Goal: Communication & Community: Answer question/provide support

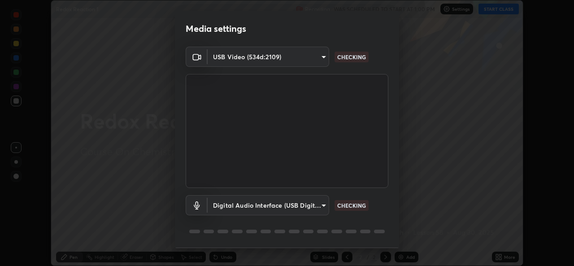
scroll to position [28, 0]
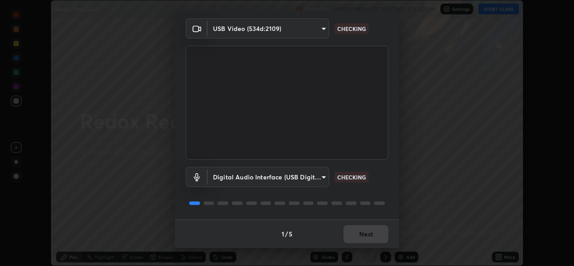
click at [362, 236] on div "1 / 5 Next" at bounding box center [287, 233] width 224 height 29
click at [359, 238] on div "1 / 5 Next" at bounding box center [287, 233] width 224 height 29
click at [359, 237] on div "1 / 5 Next" at bounding box center [287, 233] width 224 height 29
click at [359, 236] on div "1 / 5 Next" at bounding box center [287, 233] width 224 height 29
click at [360, 238] on div "1 / 5 Next" at bounding box center [287, 233] width 224 height 29
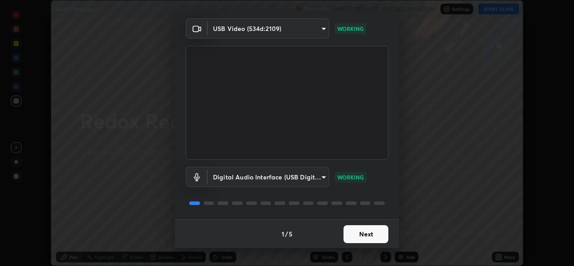
click at [361, 238] on button "Next" at bounding box center [365, 234] width 45 height 18
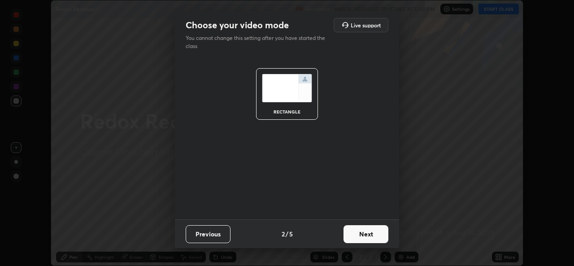
click at [361, 237] on button "Next" at bounding box center [365, 234] width 45 height 18
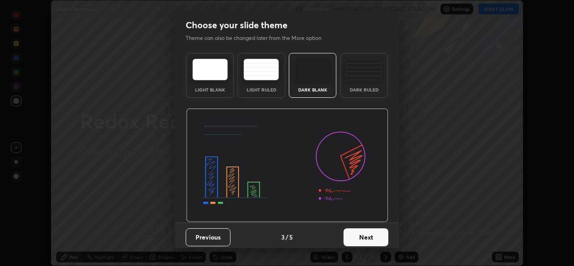
click at [361, 238] on button "Next" at bounding box center [365, 237] width 45 height 18
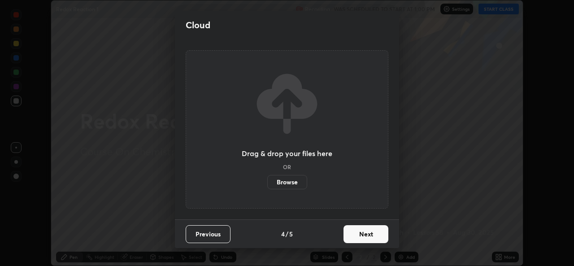
click at [361, 237] on button "Next" at bounding box center [365, 234] width 45 height 18
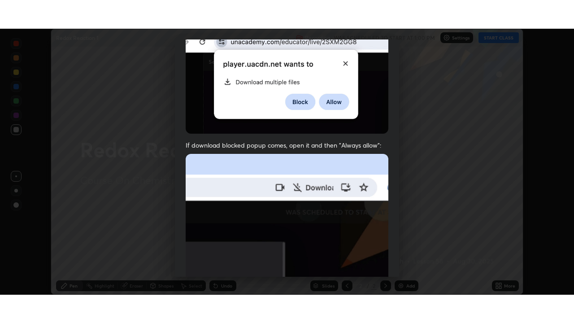
scroll to position [211, 0]
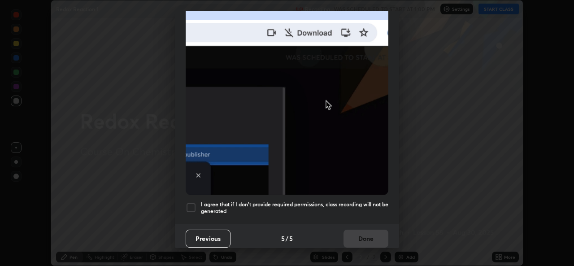
click at [288, 209] on h5 "I agree that if I don't provide required permissions, class recording will not …" at bounding box center [294, 208] width 187 height 14
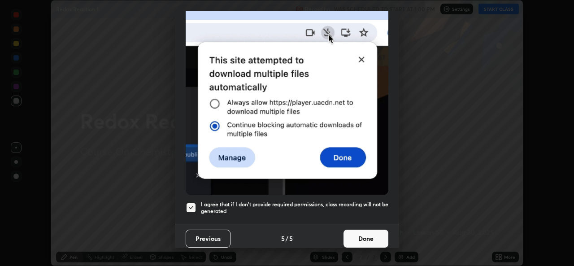
click at [343, 235] on button "Done" at bounding box center [365, 239] width 45 height 18
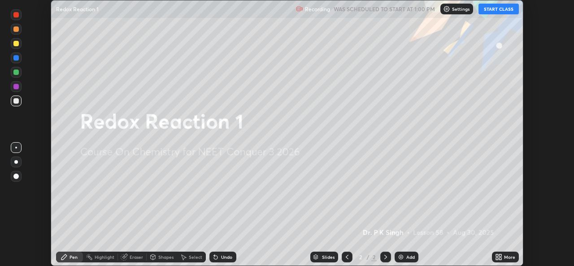
click at [500, 255] on icon at bounding box center [500, 255] width 2 height 2
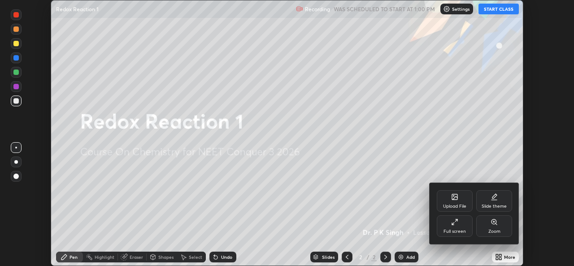
click at [451, 200] on div "Upload File" at bounding box center [455, 201] width 36 height 22
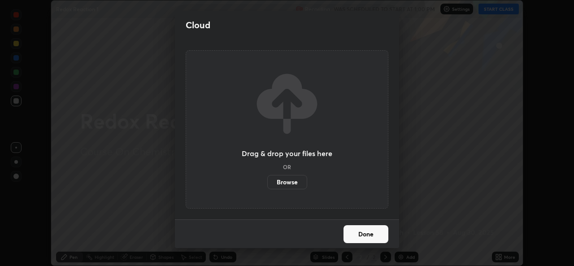
click at [286, 181] on label "Browse" at bounding box center [287, 182] width 40 height 14
click at [267, 181] on input "Browse" at bounding box center [267, 182] width 0 height 14
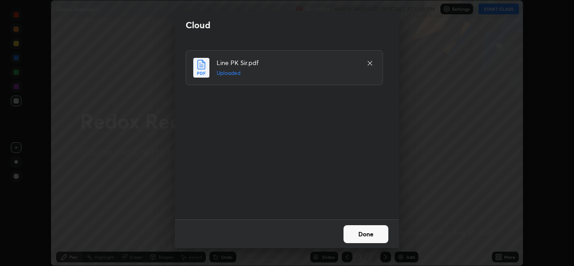
click at [366, 234] on button "Done" at bounding box center [365, 234] width 45 height 18
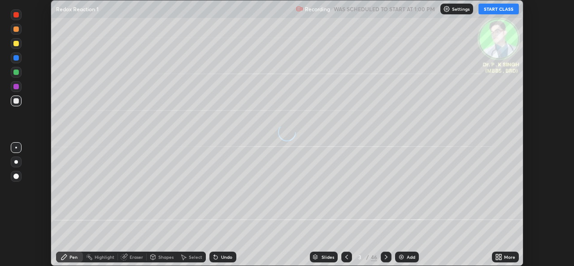
click at [501, 256] on icon at bounding box center [500, 255] width 2 height 2
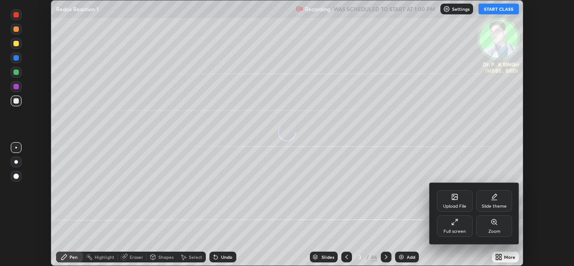
click at [446, 225] on div "Full screen" at bounding box center [455, 226] width 36 height 22
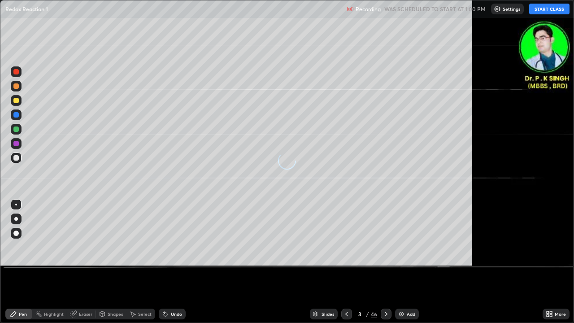
scroll to position [323, 574]
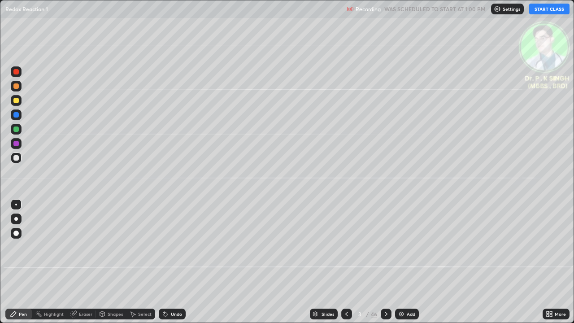
click at [548, 9] on button "START CLASS" at bounding box center [549, 9] width 40 height 11
click at [19, 128] on div at bounding box center [16, 129] width 11 height 11
click at [14, 115] on div at bounding box center [15, 114] width 5 height 5
click at [384, 265] on div at bounding box center [386, 313] width 11 height 11
click at [17, 117] on div at bounding box center [15, 114] width 5 height 5
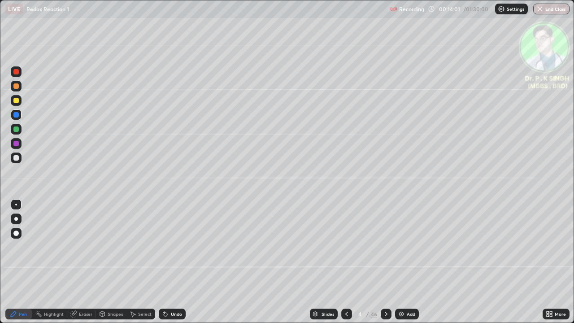
click at [77, 265] on div "Eraser" at bounding box center [81, 313] width 29 height 11
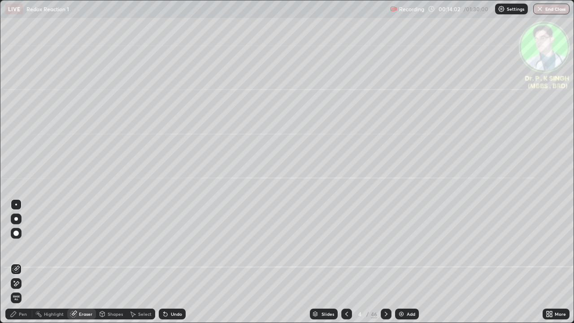
click at [17, 265] on icon at bounding box center [16, 283] width 5 height 4
click at [16, 265] on icon at bounding box center [13, 313] width 7 height 7
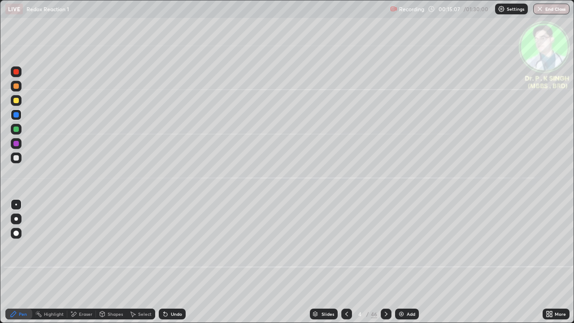
click at [343, 265] on div at bounding box center [346, 313] width 11 height 11
click at [384, 265] on icon at bounding box center [385, 313] width 7 height 7
click at [385, 265] on icon at bounding box center [385, 313] width 7 height 7
click at [20, 131] on div at bounding box center [16, 129] width 11 height 11
click at [21, 100] on div at bounding box center [16, 100] width 11 height 11
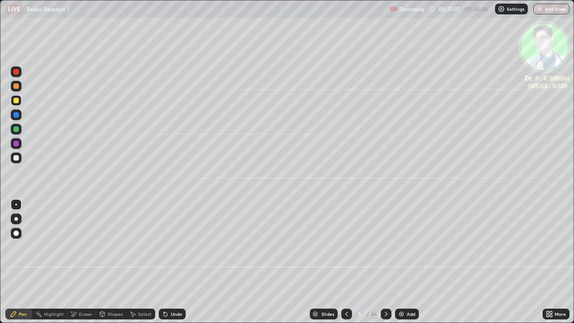
click at [385, 265] on icon at bounding box center [385, 313] width 7 height 7
click at [383, 265] on div at bounding box center [386, 313] width 11 height 11
click at [140, 17] on div "LIVE Redox Reaction 1" at bounding box center [195, 9] width 381 height 18
click at [345, 265] on icon at bounding box center [346, 313] width 7 height 7
click at [346, 265] on icon at bounding box center [346, 313] width 7 height 7
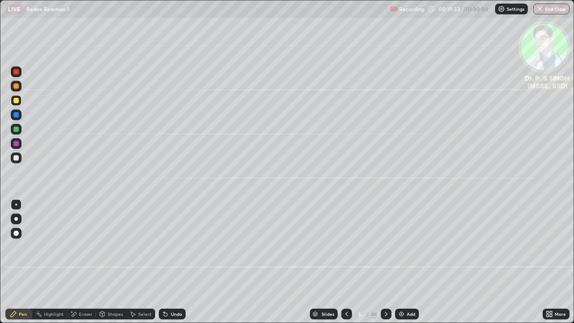
click at [21, 104] on div at bounding box center [16, 100] width 11 height 11
click at [385, 265] on icon at bounding box center [385, 313] width 7 height 7
click at [17, 103] on div at bounding box center [16, 100] width 11 height 11
click at [383, 265] on icon at bounding box center [385, 313] width 7 height 7
click at [72, 265] on icon at bounding box center [74, 314] width 5 height 4
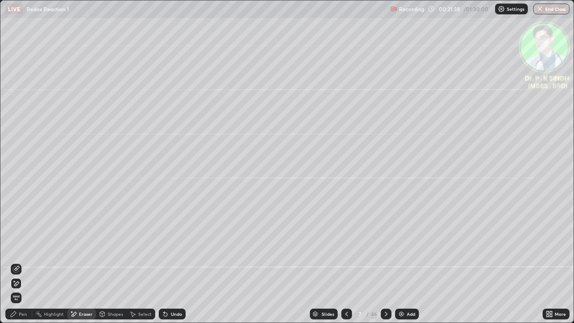
click at [13, 265] on span "Erase all" at bounding box center [16, 297] width 10 height 5
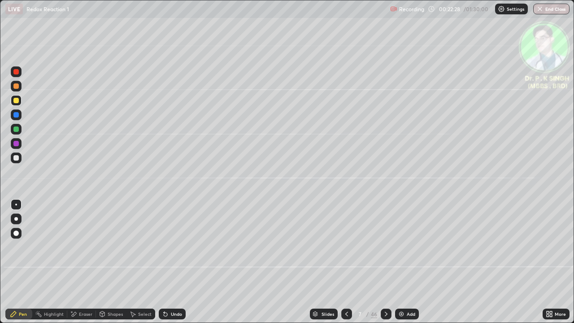
click at [385, 265] on icon at bounding box center [385, 313] width 7 height 7
click at [17, 130] on div at bounding box center [15, 128] width 5 height 5
click at [19, 102] on div at bounding box center [16, 100] width 11 height 11
click at [18, 101] on div at bounding box center [15, 100] width 5 height 5
click at [75, 265] on icon at bounding box center [73, 314] width 7 height 8
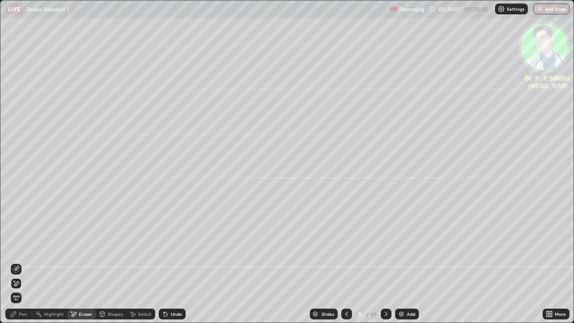
click at [18, 265] on icon at bounding box center [16, 284] width 7 height 8
click at [18, 265] on div "Pen" at bounding box center [18, 313] width 27 height 11
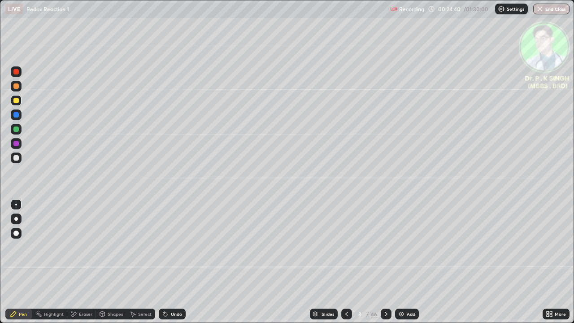
click at [386, 265] on icon at bounding box center [385, 313] width 7 height 7
click at [18, 102] on div at bounding box center [15, 100] width 5 height 5
click at [385, 265] on icon at bounding box center [386, 314] width 3 height 4
click at [350, 265] on div at bounding box center [346, 313] width 11 height 11
click at [385, 265] on icon at bounding box center [385, 313] width 7 height 7
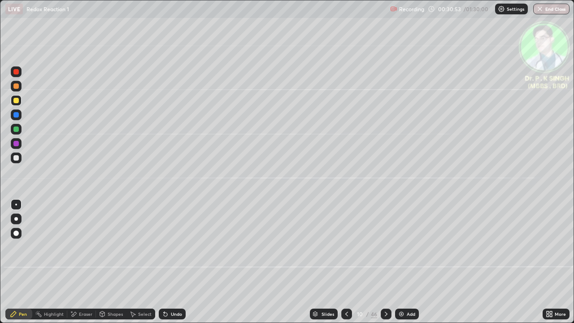
click at [74, 265] on icon at bounding box center [74, 314] width 5 height 4
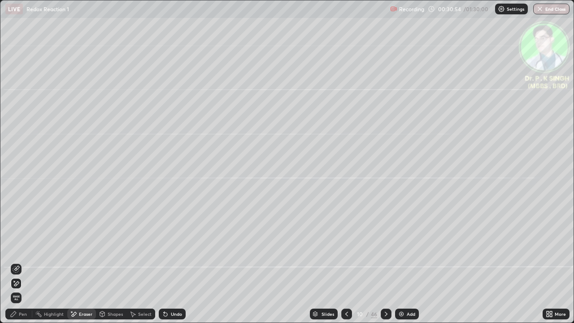
click at [19, 265] on icon at bounding box center [16, 284] width 7 height 8
click at [20, 265] on div "Pen" at bounding box center [23, 314] width 8 height 4
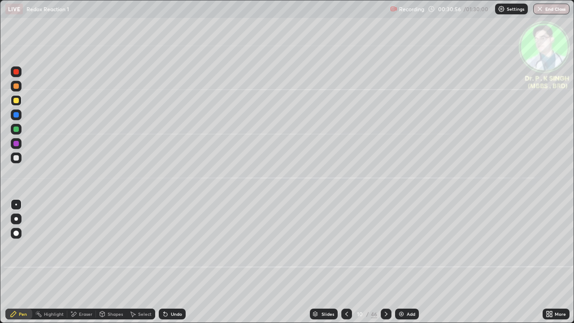
click at [16, 265] on icon at bounding box center [13, 313] width 7 height 7
click at [77, 265] on div "Eraser" at bounding box center [81, 313] width 29 height 11
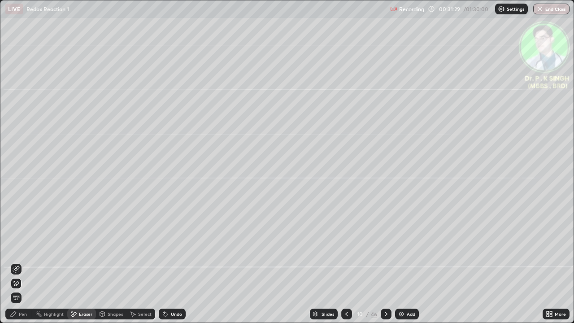
click at [16, 265] on icon at bounding box center [16, 283] width 5 height 4
click at [16, 265] on icon at bounding box center [13, 313] width 7 height 7
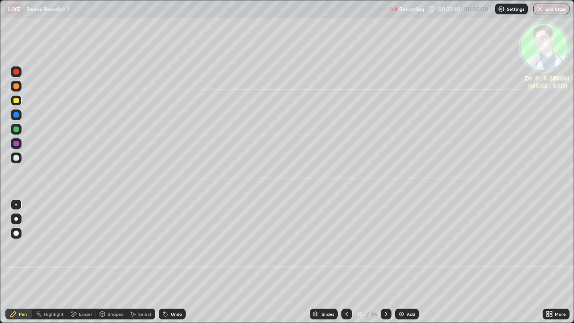
click at [385, 265] on icon at bounding box center [385, 313] width 7 height 7
click at [15, 131] on div at bounding box center [15, 128] width 5 height 5
click at [21, 117] on div at bounding box center [16, 114] width 11 height 11
click at [17, 102] on div at bounding box center [15, 100] width 5 height 5
click at [381, 265] on div at bounding box center [386, 314] width 11 height 18
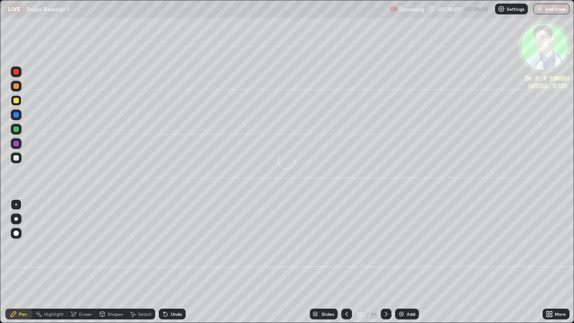
click at [17, 116] on div at bounding box center [15, 114] width 5 height 5
click at [17, 102] on div at bounding box center [15, 100] width 5 height 5
click at [385, 265] on icon at bounding box center [385, 313] width 7 height 7
click at [383, 265] on div at bounding box center [386, 314] width 11 height 18
click at [343, 265] on icon at bounding box center [346, 313] width 7 height 7
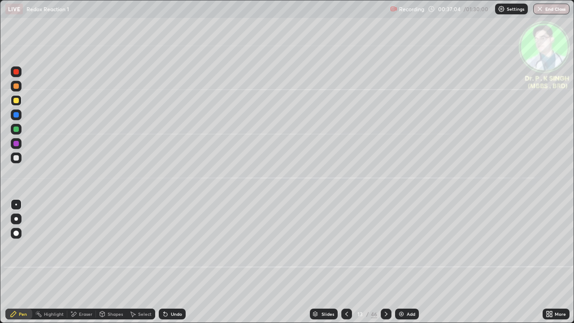
click at [346, 265] on icon at bounding box center [346, 313] width 7 height 7
click at [385, 265] on icon at bounding box center [385, 313] width 7 height 7
click at [22, 104] on div at bounding box center [16, 100] width 14 height 14
click at [385, 265] on icon at bounding box center [385, 313] width 7 height 7
click at [346, 265] on icon at bounding box center [346, 313] width 7 height 7
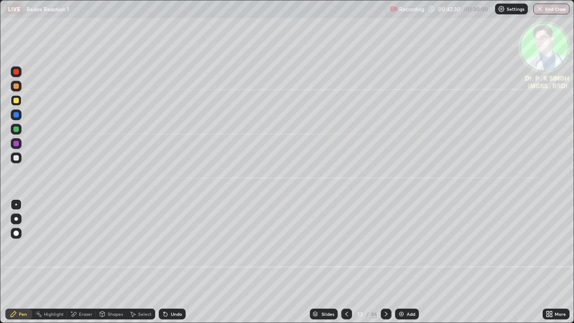
click at [346, 265] on div at bounding box center [346, 313] width 11 height 11
click at [16, 100] on div at bounding box center [15, 100] width 5 height 5
click at [17, 116] on div at bounding box center [15, 114] width 5 height 5
click at [385, 265] on icon at bounding box center [385, 313] width 7 height 7
click at [79, 265] on div "Eraser" at bounding box center [85, 314] width 13 height 4
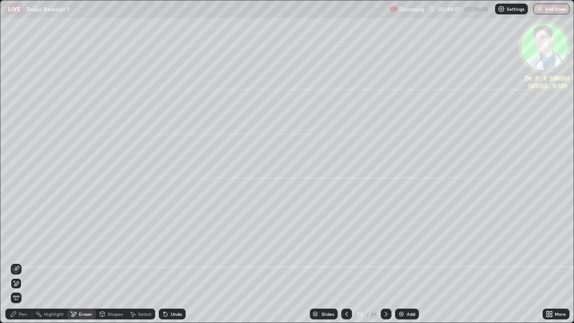
click at [20, 265] on span "Erase all" at bounding box center [16, 297] width 10 height 5
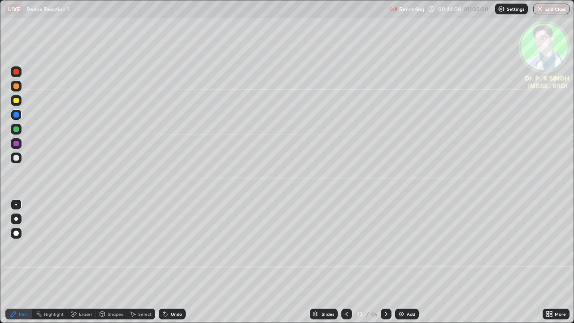
click at [18, 116] on div at bounding box center [15, 114] width 5 height 5
click at [16, 102] on div at bounding box center [15, 100] width 5 height 5
click at [385, 265] on icon at bounding box center [386, 314] width 3 height 4
click at [69, 265] on div "Eraser" at bounding box center [81, 313] width 29 height 11
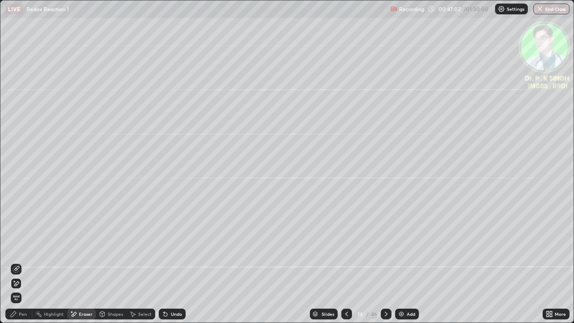
click at [17, 265] on span "Erase all" at bounding box center [16, 297] width 10 height 5
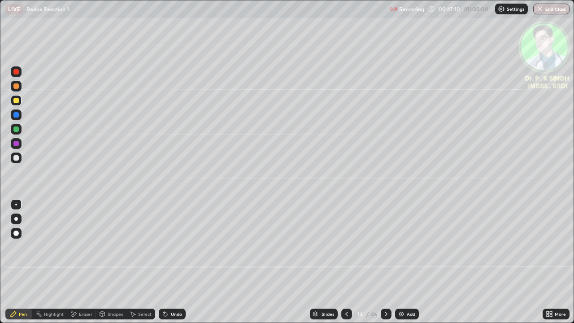
click at [17, 100] on div at bounding box center [15, 100] width 5 height 5
click at [75, 265] on icon at bounding box center [74, 314] width 5 height 4
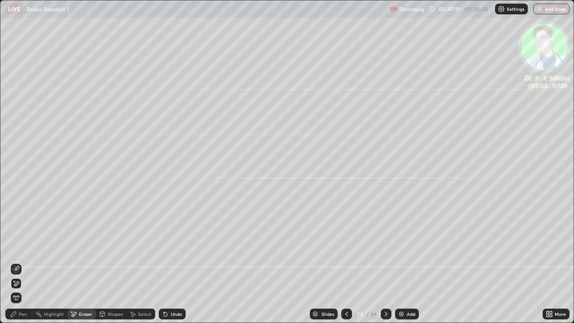
click at [20, 265] on span "Erase all" at bounding box center [16, 297] width 10 height 5
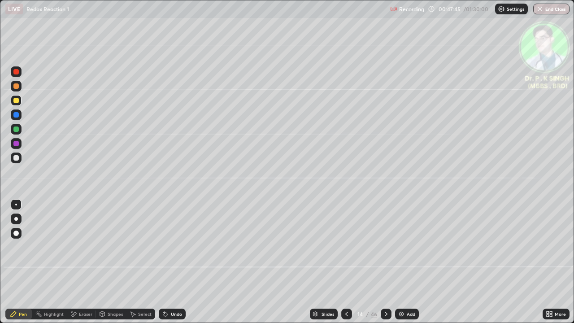
click at [18, 116] on div at bounding box center [15, 114] width 5 height 5
click at [17, 101] on div at bounding box center [15, 100] width 5 height 5
click at [22, 104] on div at bounding box center [16, 100] width 14 height 14
click at [384, 265] on icon at bounding box center [385, 313] width 7 height 7
click at [17, 117] on div at bounding box center [16, 114] width 11 height 11
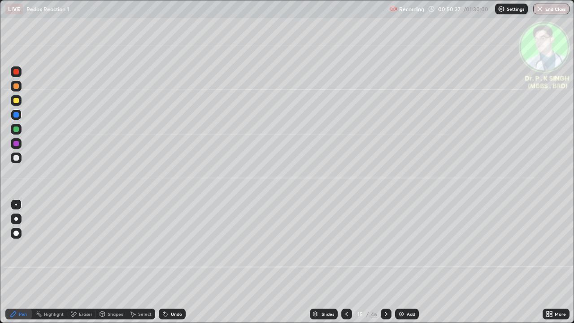
click at [19, 101] on div at bounding box center [16, 100] width 11 height 11
click at [17, 117] on div at bounding box center [15, 114] width 5 height 5
click at [18, 130] on div at bounding box center [15, 128] width 5 height 5
click at [385, 265] on icon at bounding box center [385, 313] width 7 height 7
click at [18, 129] on div at bounding box center [15, 128] width 5 height 5
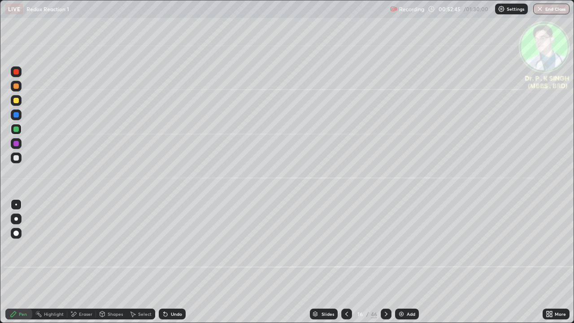
click at [18, 100] on div at bounding box center [15, 100] width 5 height 5
click at [384, 265] on div at bounding box center [386, 313] width 11 height 11
click at [74, 265] on icon at bounding box center [73, 314] width 7 height 8
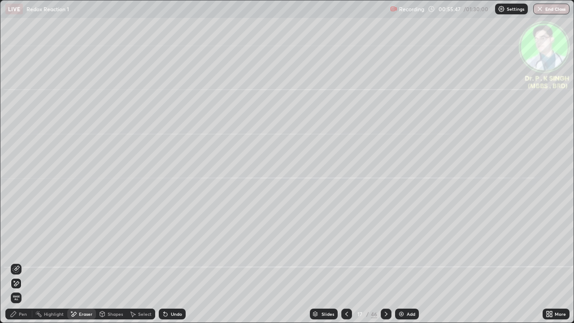
click at [25, 265] on div "Erase all" at bounding box center [16, 161] width 22 height 287
click at [73, 265] on icon at bounding box center [73, 314] width 7 height 8
click at [16, 265] on icon at bounding box center [13, 313] width 7 height 7
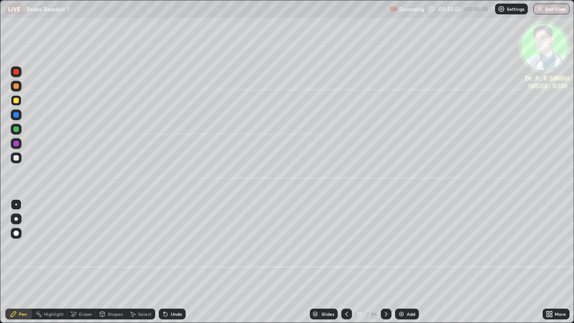
click at [14, 265] on icon at bounding box center [13, 313] width 5 height 5
click at [77, 265] on div "Eraser" at bounding box center [81, 313] width 29 height 11
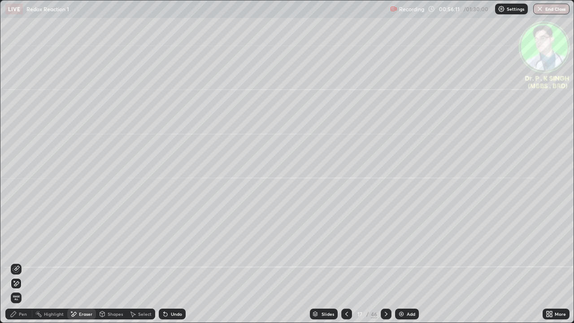
click at [17, 265] on icon at bounding box center [16, 283] width 5 height 4
click at [167, 265] on icon at bounding box center [165, 313] width 7 height 7
click at [165, 265] on icon at bounding box center [166, 314] width 4 height 4
click at [167, 265] on icon at bounding box center [165, 313] width 7 height 7
click at [168, 265] on div "Undo" at bounding box center [172, 313] width 27 height 11
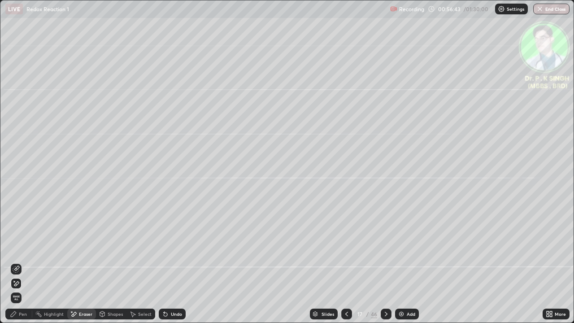
click at [165, 265] on icon at bounding box center [166, 314] width 4 height 4
click at [159, 265] on div "Undo" at bounding box center [172, 313] width 27 height 11
click at [164, 265] on icon at bounding box center [164, 312] width 1 height 1
click at [163, 265] on icon at bounding box center [165, 313] width 7 height 7
click at [162, 265] on icon at bounding box center [165, 313] width 7 height 7
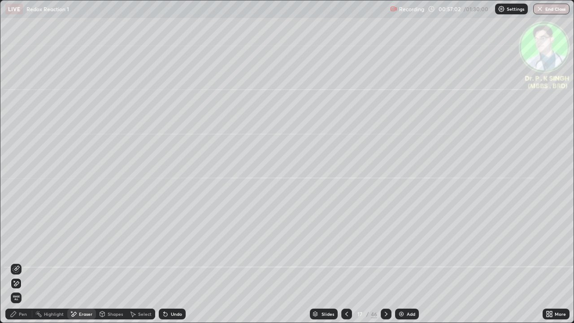
click at [17, 265] on div "Pen" at bounding box center [18, 313] width 27 height 11
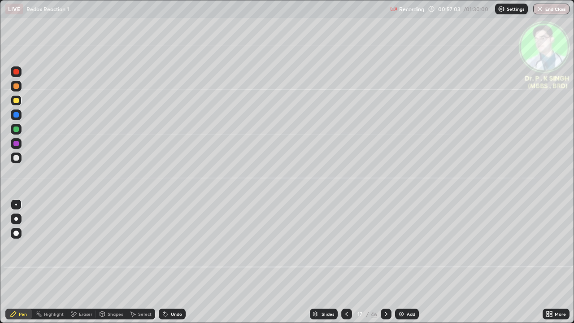
click at [16, 265] on icon at bounding box center [13, 313] width 5 height 5
click at [385, 265] on icon at bounding box center [385, 313] width 7 height 7
click at [20, 99] on div at bounding box center [16, 100] width 11 height 11
click at [383, 265] on icon at bounding box center [385, 313] width 7 height 7
click at [385, 265] on icon at bounding box center [386, 314] width 3 height 4
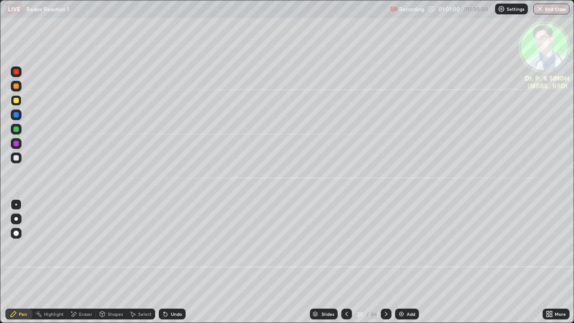
click at [381, 265] on div at bounding box center [386, 313] width 11 height 11
click at [346, 265] on icon at bounding box center [346, 313] width 7 height 7
click at [384, 265] on icon at bounding box center [385, 313] width 7 height 7
click at [385, 265] on icon at bounding box center [385, 313] width 7 height 7
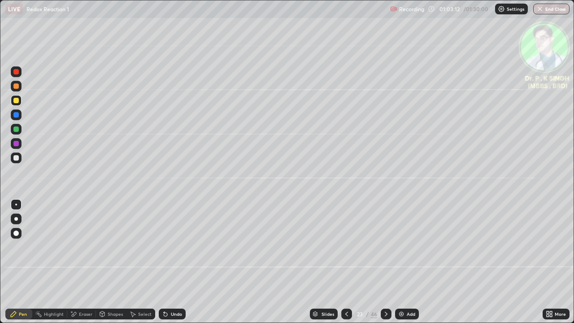
click at [20, 117] on div at bounding box center [16, 114] width 11 height 11
click at [21, 100] on div at bounding box center [16, 100] width 11 height 11
click at [14, 101] on div at bounding box center [15, 100] width 5 height 5
click at [17, 100] on div at bounding box center [15, 100] width 5 height 5
click at [19, 103] on div at bounding box center [16, 100] width 11 height 11
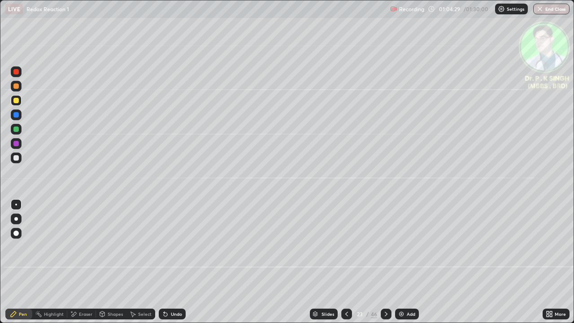
click at [381, 265] on div at bounding box center [386, 313] width 11 height 11
click at [387, 265] on icon at bounding box center [385, 313] width 7 height 7
click at [17, 100] on div at bounding box center [15, 100] width 5 height 5
click at [384, 265] on icon at bounding box center [385, 313] width 7 height 7
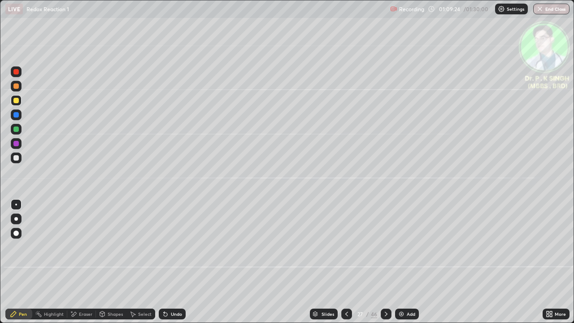
click at [385, 265] on icon at bounding box center [386, 314] width 3 height 4
click at [386, 265] on icon at bounding box center [386, 314] width 3 height 4
click at [18, 103] on div at bounding box center [16, 100] width 11 height 11
click at [17, 101] on div at bounding box center [15, 100] width 5 height 5
click at [18, 115] on div at bounding box center [15, 114] width 5 height 5
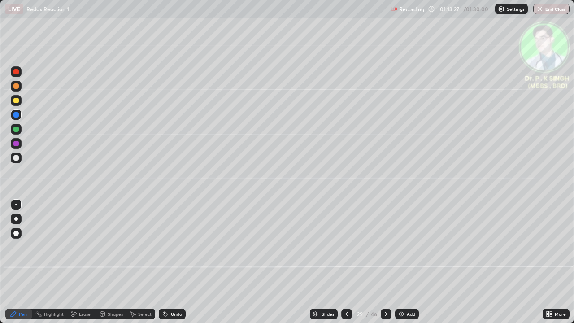
click at [21, 102] on div at bounding box center [16, 100] width 11 height 11
click at [21, 103] on div at bounding box center [16, 100] width 11 height 11
click at [285, 265] on div "Slides 29 / 46 Add" at bounding box center [364, 314] width 357 height 18
click at [385, 265] on icon at bounding box center [385, 313] width 7 height 7
click at [17, 99] on div at bounding box center [15, 100] width 5 height 5
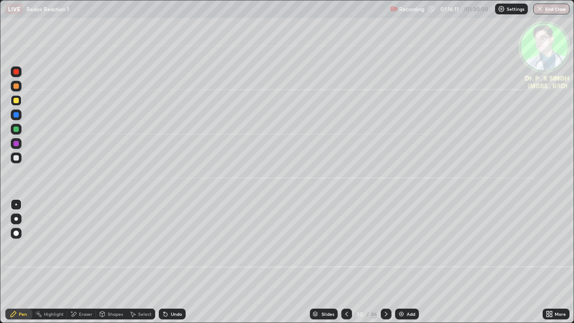
click at [17, 101] on div at bounding box center [15, 100] width 5 height 5
click at [18, 101] on div at bounding box center [15, 100] width 5 height 5
click at [18, 100] on div at bounding box center [15, 100] width 5 height 5
click at [385, 265] on icon at bounding box center [385, 313] width 7 height 7
click at [18, 100] on div at bounding box center [15, 100] width 5 height 5
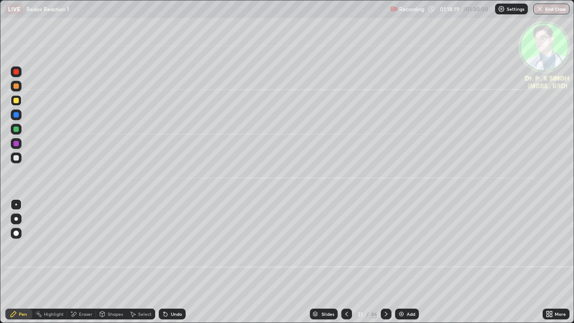
click at [73, 265] on icon at bounding box center [73, 314] width 7 height 8
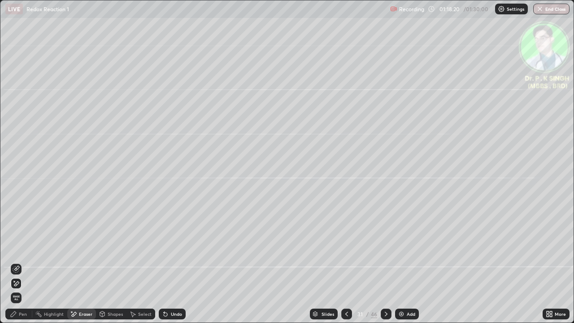
click at [18, 265] on div at bounding box center [16, 283] width 11 height 11
click at [22, 265] on div "Pen" at bounding box center [23, 314] width 8 height 4
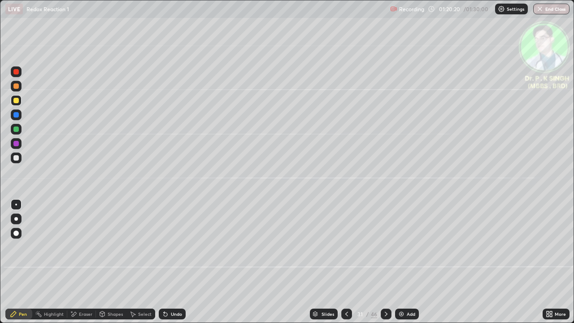
click at [17, 102] on div at bounding box center [15, 100] width 5 height 5
click at [17, 100] on div at bounding box center [15, 100] width 5 height 5
click at [384, 265] on icon at bounding box center [385, 313] width 7 height 7
click at [18, 115] on div at bounding box center [15, 114] width 5 height 5
click at [17, 102] on div at bounding box center [15, 100] width 5 height 5
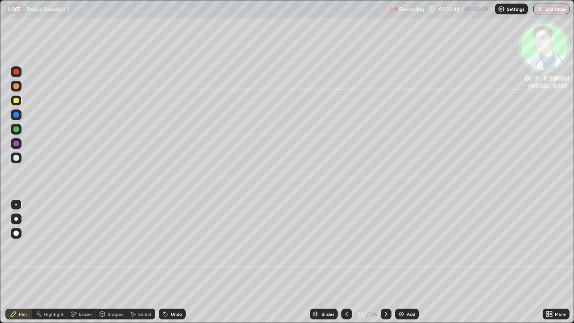
click at [386, 265] on icon at bounding box center [385, 313] width 7 height 7
click at [552, 9] on button "End Class" at bounding box center [551, 9] width 35 height 11
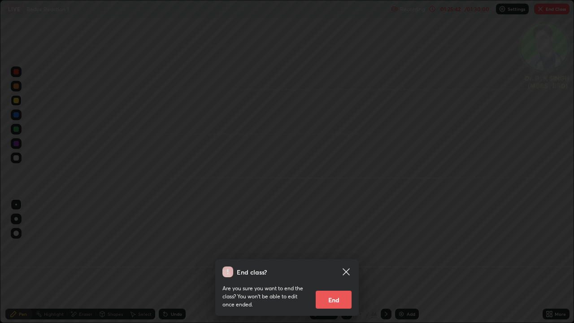
click at [322, 265] on button "End" at bounding box center [334, 299] width 36 height 18
